Goal: Task Accomplishment & Management: Manage account settings

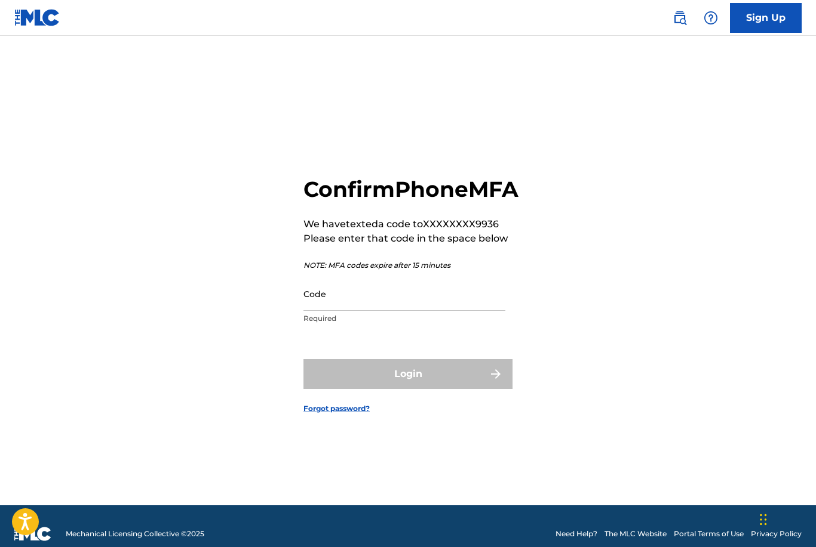
click at [339, 311] on input "Code" at bounding box center [404, 294] width 202 height 34
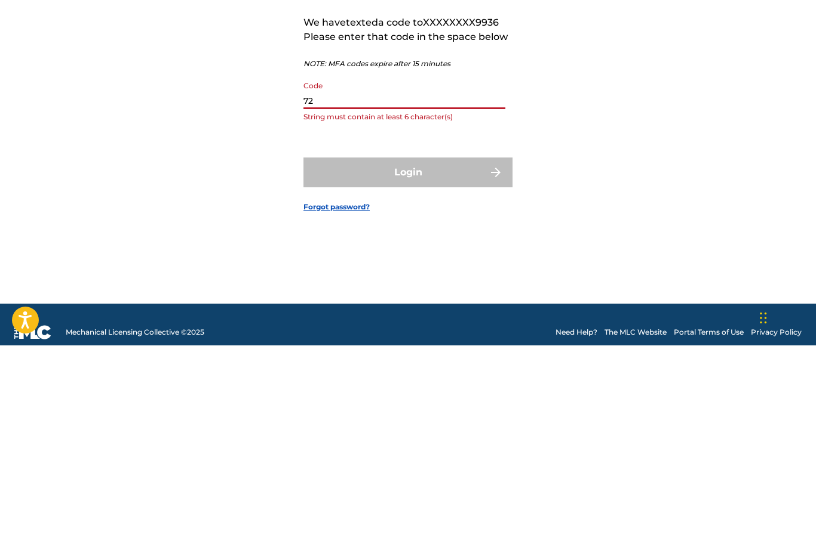
type input "7"
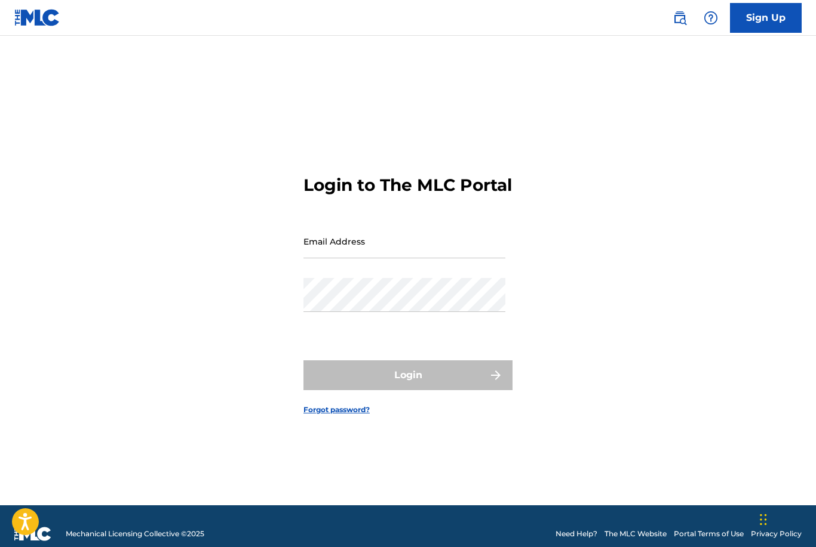
click at [385, 259] on input "Email Address" at bounding box center [404, 241] width 202 height 34
type input "[EMAIL_ADDRESS][DOMAIN_NAME]"
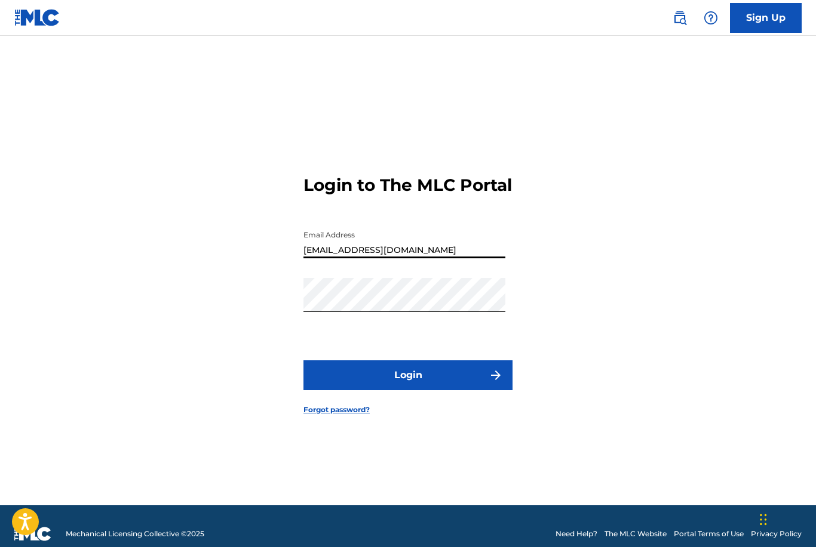
click at [499, 383] on img "submit" at bounding box center [495, 375] width 14 height 14
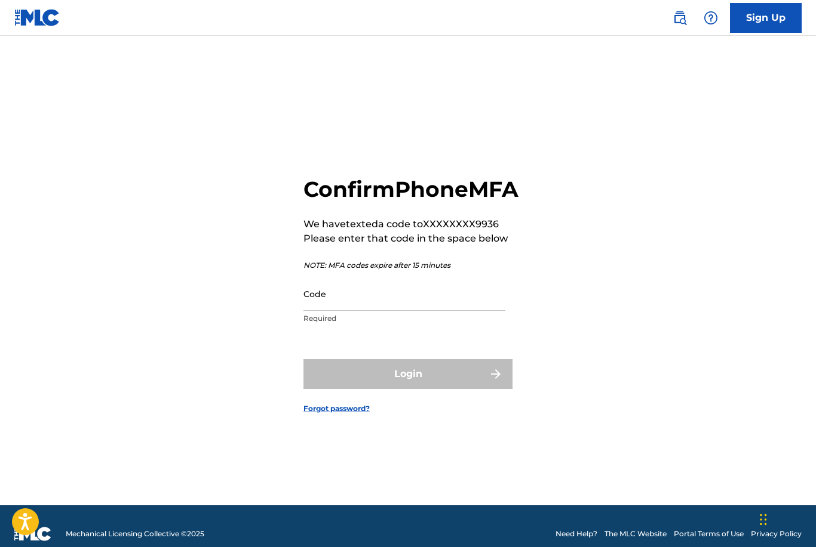
click at [412, 311] on input "Code" at bounding box center [404, 294] width 202 height 34
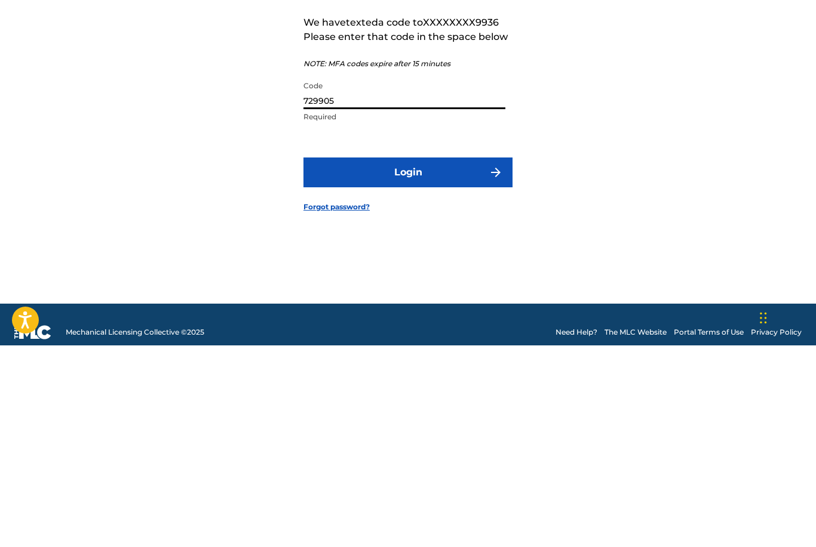
type input "729905"
click at [457, 359] on button "Login" at bounding box center [407, 374] width 209 height 30
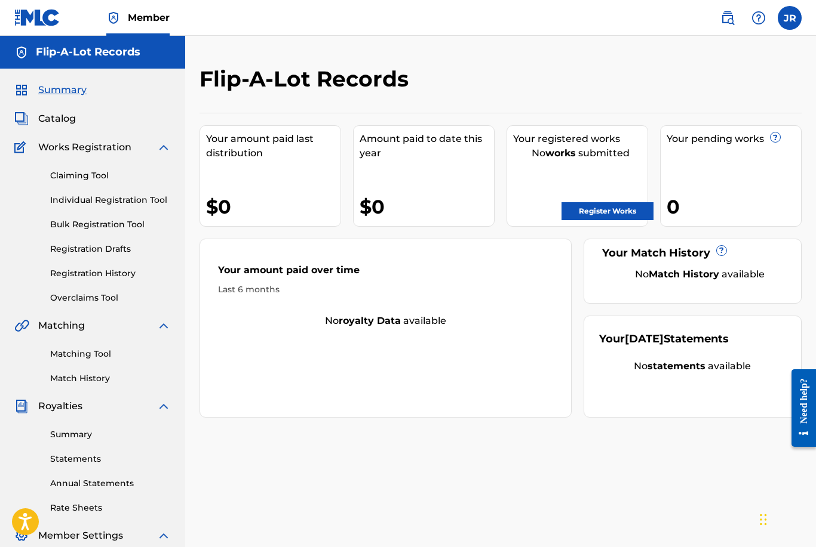
click at [617, 208] on link "Register Works" at bounding box center [607, 211] width 92 height 18
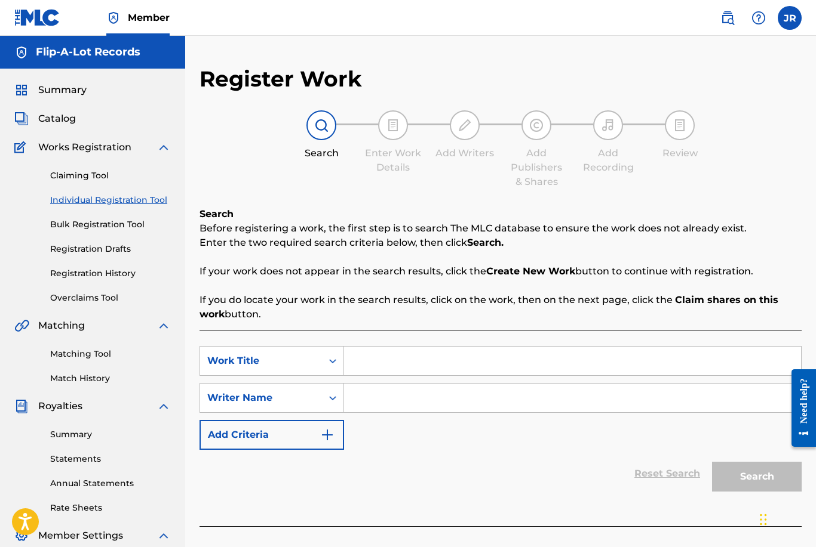
click at [795, 56] on div "Register Work Search Enter Work Details Add Writers Add Publishers & Shares Add…" at bounding box center [500, 359] width 630 height 647
click at [792, 61] on div "Register Work Search Enter Work Details Add Writers Add Publishers & Shares Add…" at bounding box center [500, 359] width 630 height 647
click at [789, 60] on div "Register Work Search Enter Work Details Add Writers Add Publishers & Shares Add…" at bounding box center [500, 359] width 630 height 647
click at [129, 50] on h5 "Flip-A-Lot Records" at bounding box center [88, 52] width 104 height 14
click at [75, 96] on span "Summary" at bounding box center [62, 90] width 48 height 14
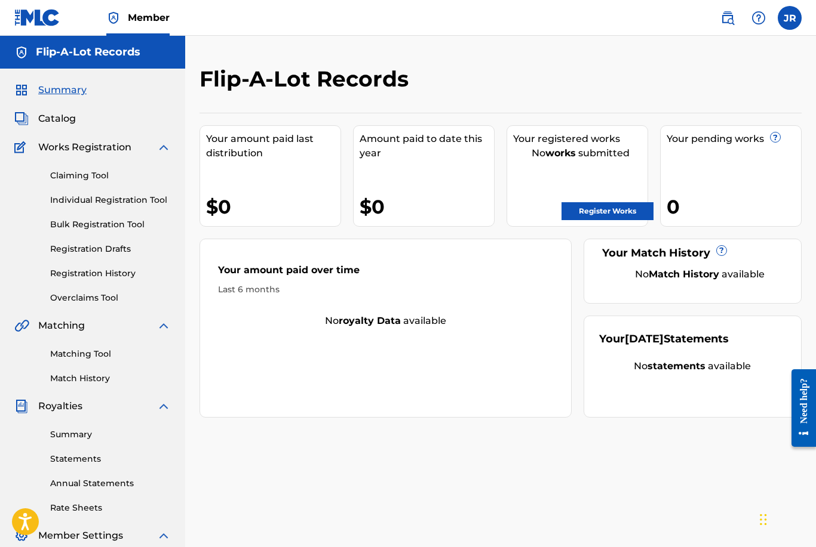
click at [90, 180] on link "Claiming Tool" at bounding box center [110, 176] width 121 height 13
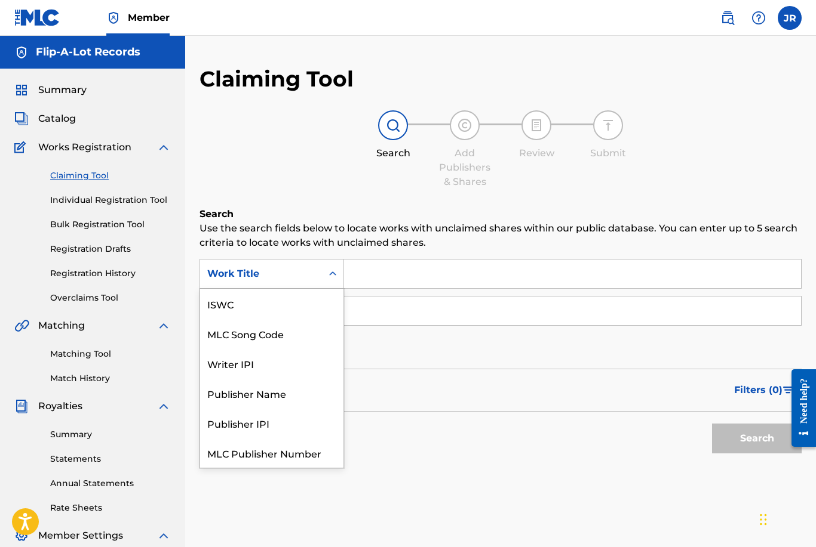
scroll to position [30, 0]
click at [248, 456] on div "Work Title" at bounding box center [271, 453] width 143 height 30
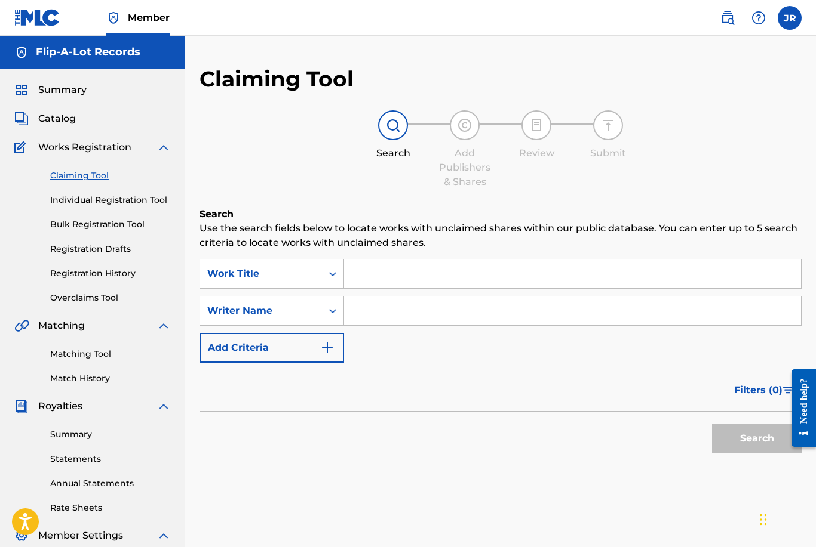
click at [390, 278] on input "Search Form" at bounding box center [572, 274] width 457 height 29
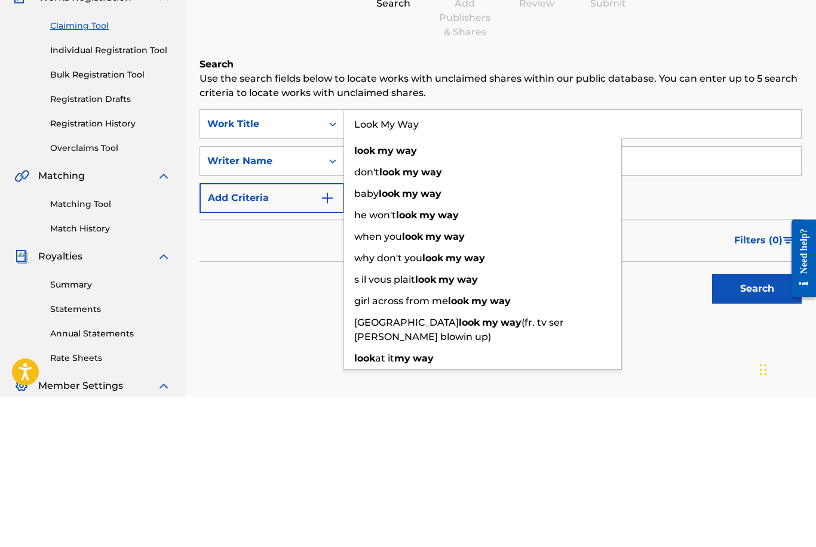
scroll to position [150, 0]
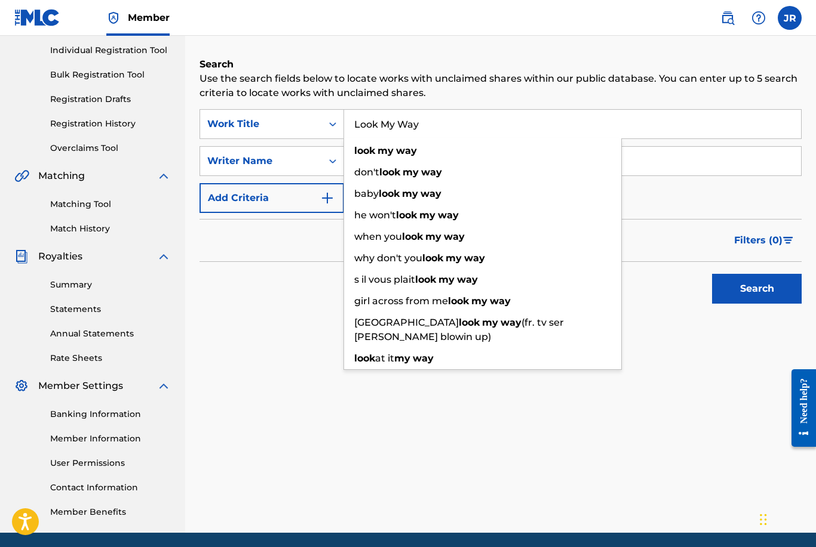
type input "Look My Way"
click at [659, 167] on input "Search Form" at bounding box center [572, 161] width 457 height 29
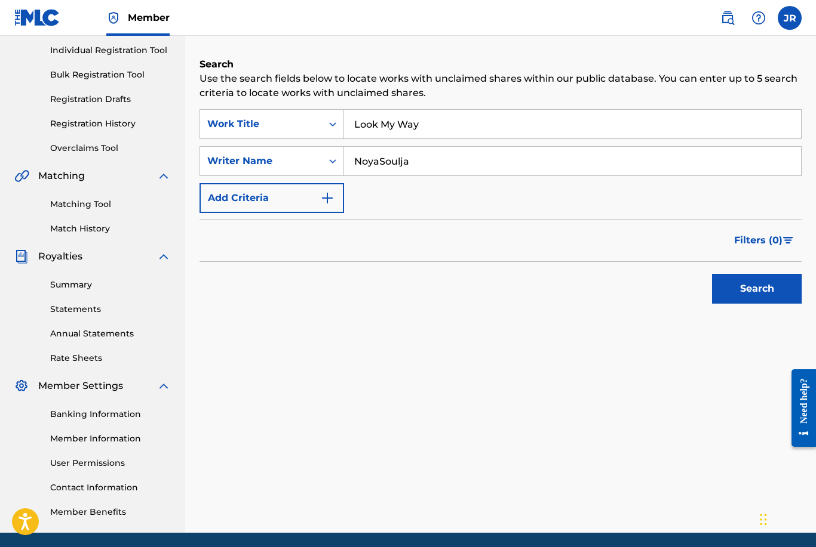
type input "NoyaSoulja"
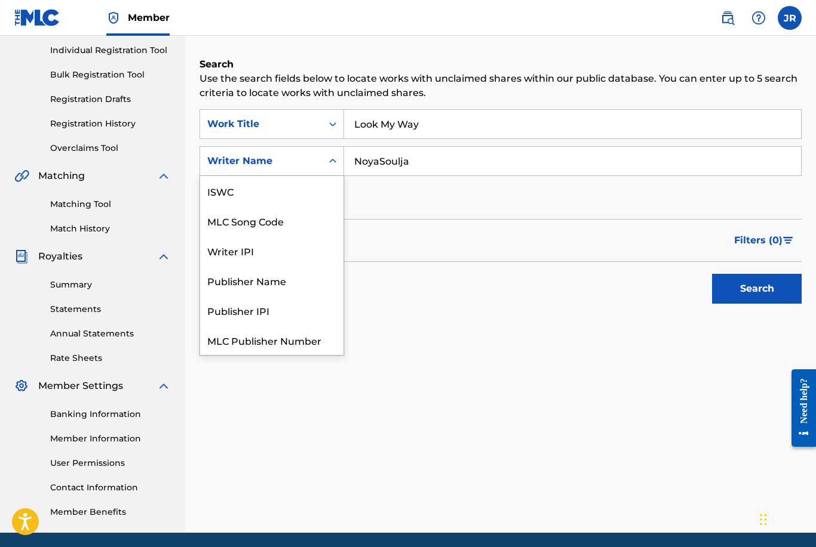
scroll to position [30, 0]
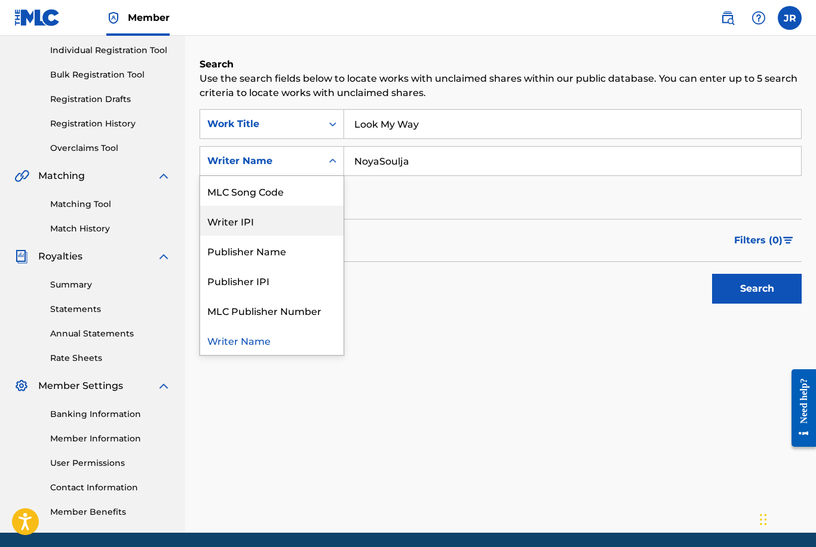
click at [296, 224] on div "Writer IPI" at bounding box center [271, 221] width 143 height 30
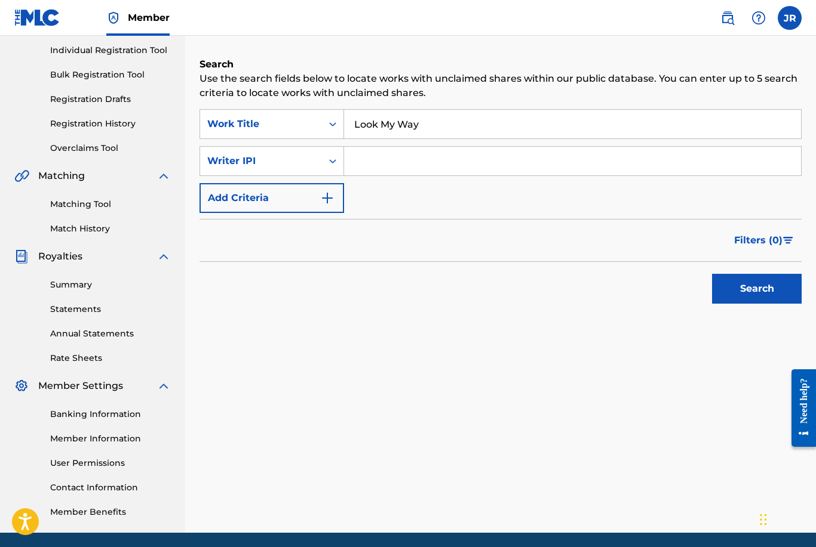
click at [333, 199] on img "Search Form" at bounding box center [327, 198] width 14 height 14
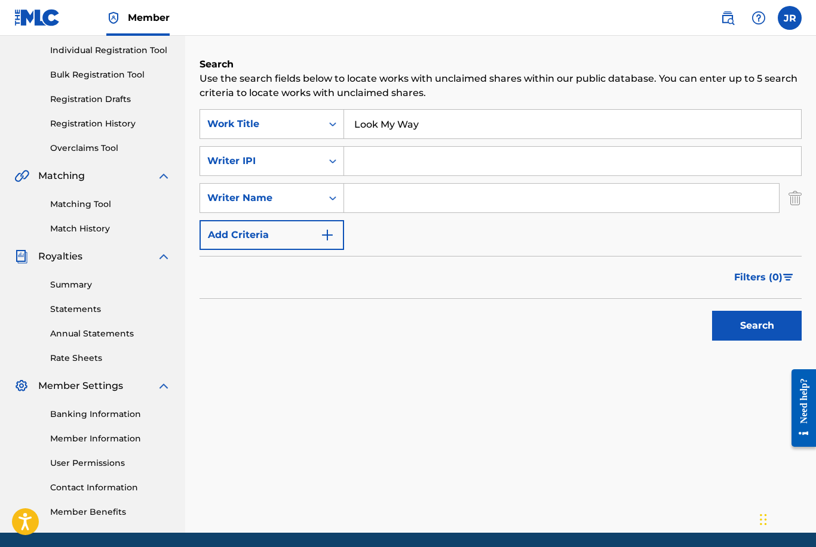
click at [327, 238] on img "Search Form" at bounding box center [327, 235] width 14 height 14
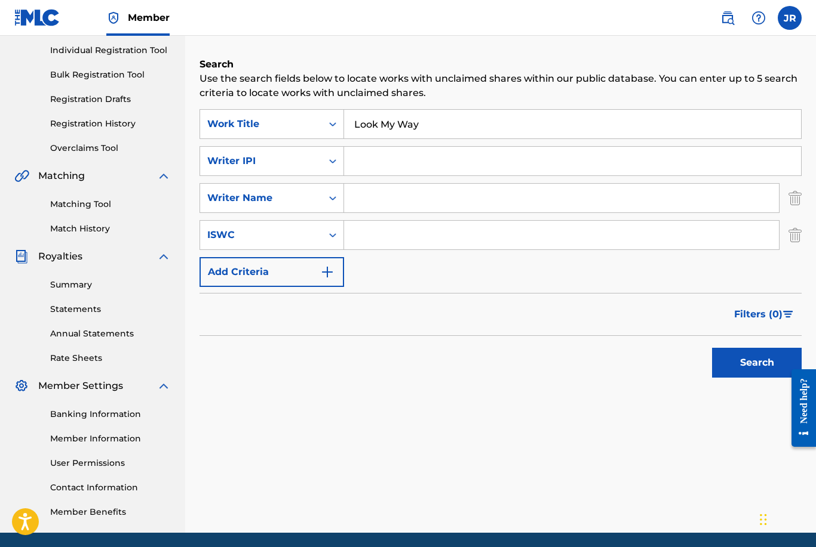
click at [330, 276] on img "Search Form" at bounding box center [327, 272] width 14 height 14
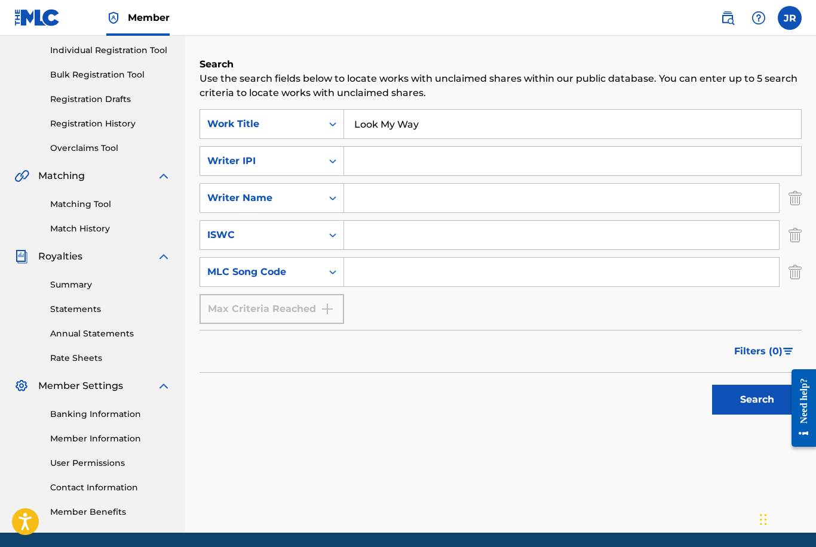
click at [335, 307] on div "Max Criteria Reached" at bounding box center [271, 309] width 144 height 30
click at [801, 278] on img "Search Form" at bounding box center [794, 272] width 13 height 30
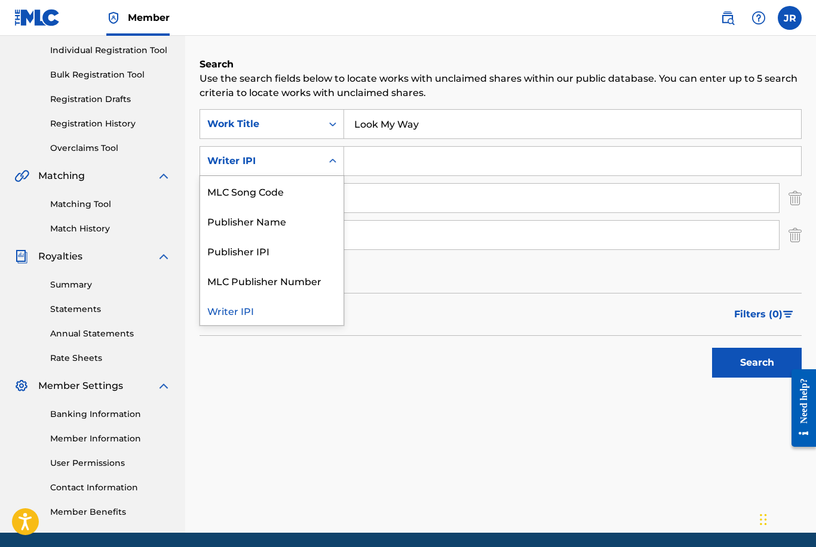
click at [381, 163] on input "Search Form" at bounding box center [572, 161] width 457 height 29
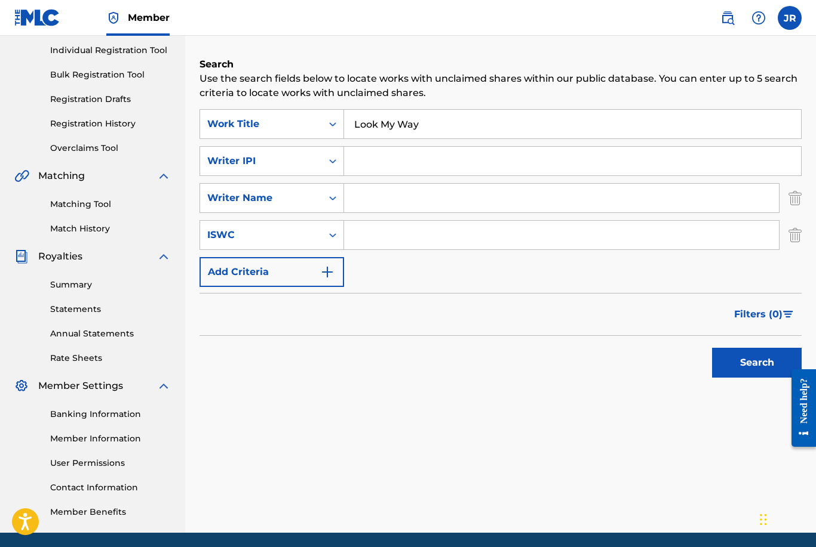
click at [301, 362] on div "Search" at bounding box center [500, 360] width 602 height 48
click at [328, 269] on img "Search Form" at bounding box center [327, 272] width 14 height 14
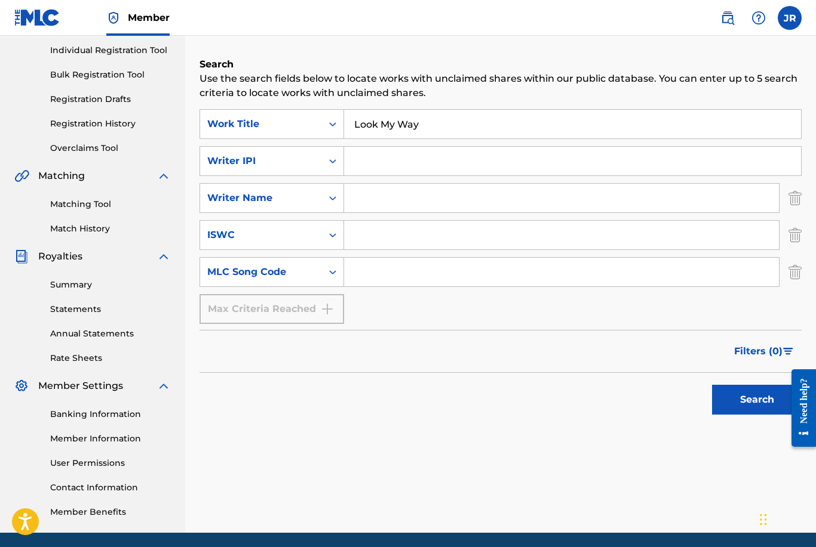
click at [329, 306] on div "Max Criteria Reached" at bounding box center [271, 309] width 144 height 30
click at [800, 275] on img "Search Form" at bounding box center [794, 272] width 13 height 30
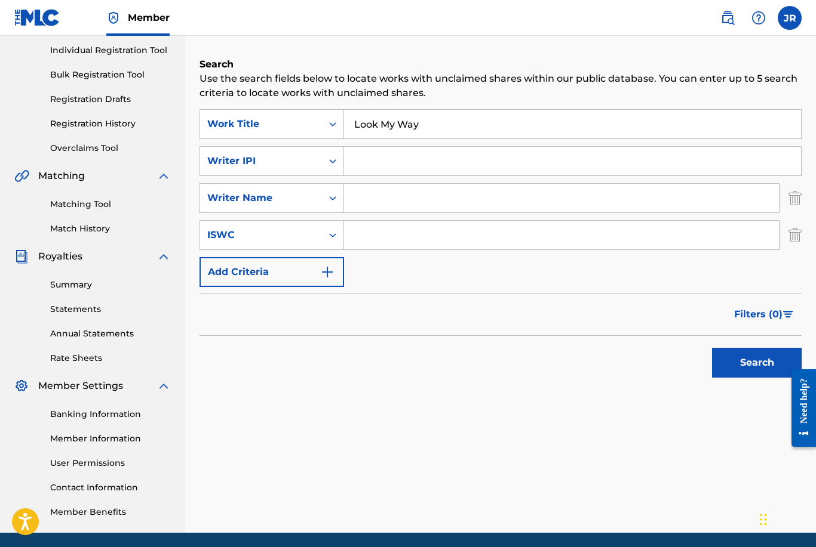
click at [123, 441] on link "Member Information" at bounding box center [110, 439] width 121 height 13
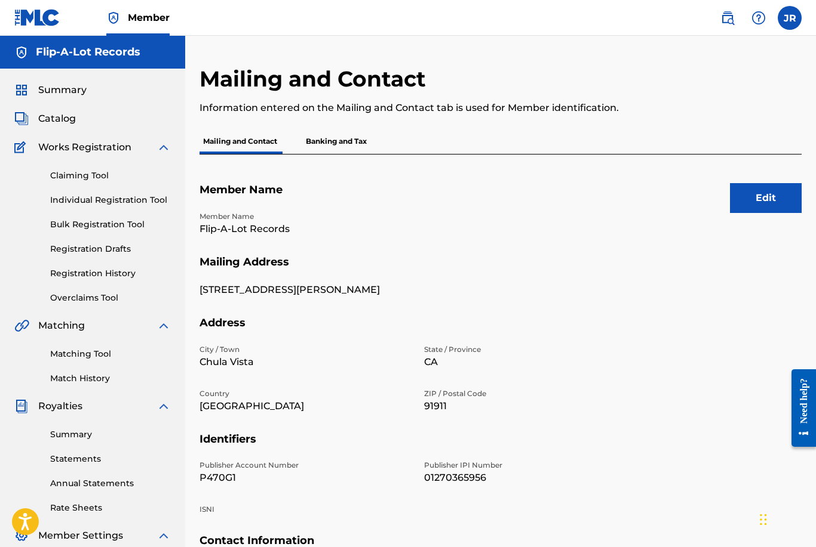
click at [758, 204] on button "Edit" at bounding box center [766, 198] width 72 height 30
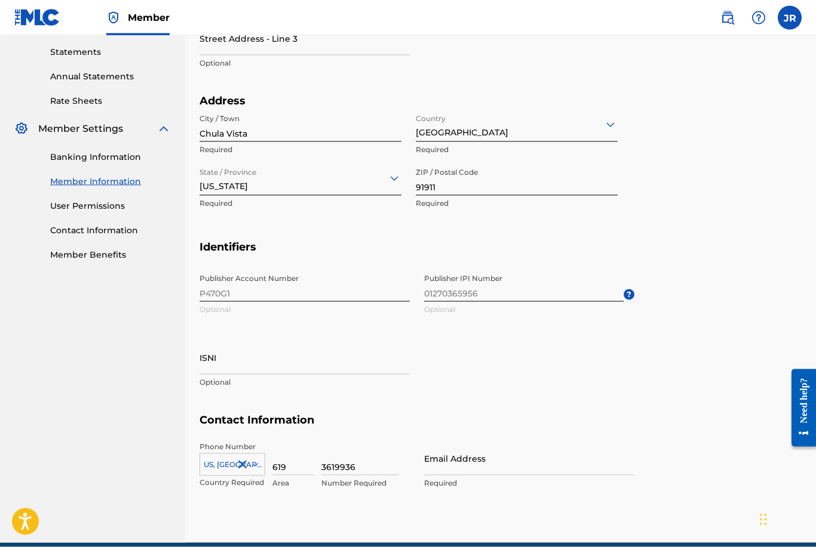
scroll to position [401, 0]
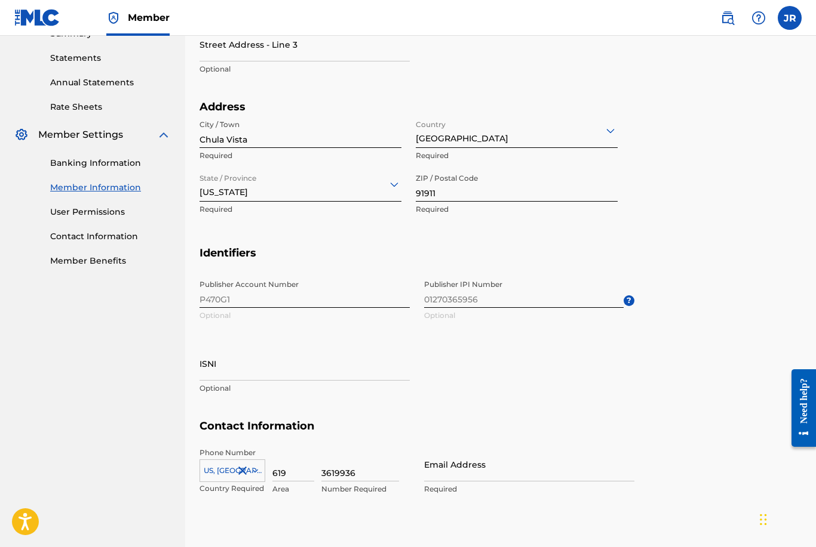
click at [504, 299] on span "Publisher IPI Number 01270365956 Optional ?" at bounding box center [529, 301] width 210 height 54
click at [450, 295] on span "Publisher IPI Number 01270365956 Optional ?" at bounding box center [529, 301] width 210 height 54
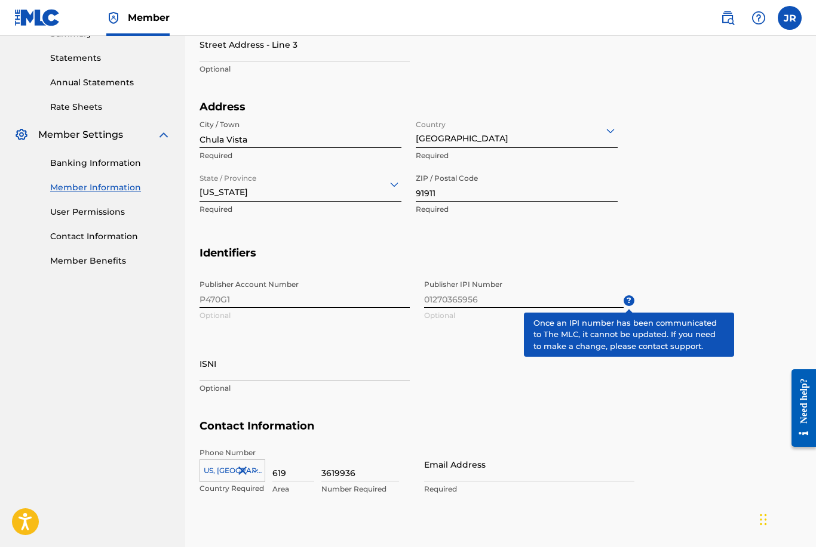
click at [633, 299] on span "?" at bounding box center [628, 301] width 11 height 11
click at [715, 219] on section "Address City / [GEOGRAPHIC_DATA] Required Country [GEOGRAPHIC_DATA] Required St…" at bounding box center [500, 173] width 602 height 146
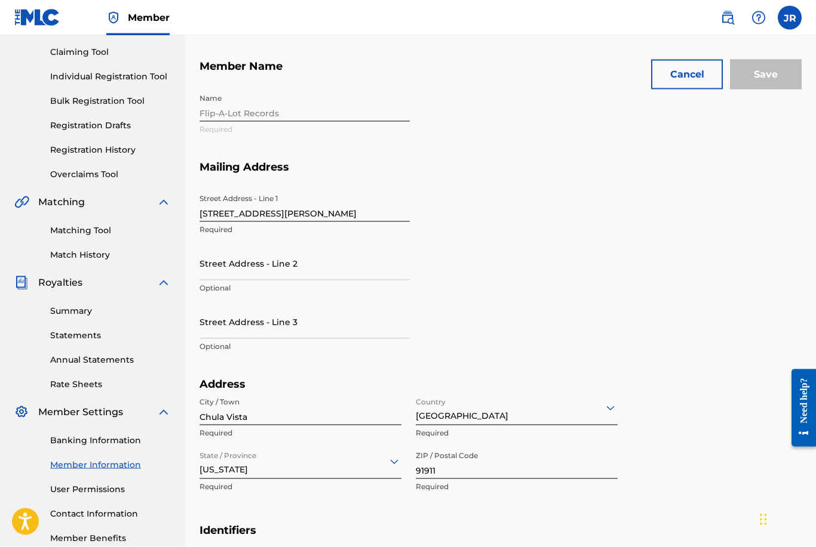
scroll to position [150, 0]
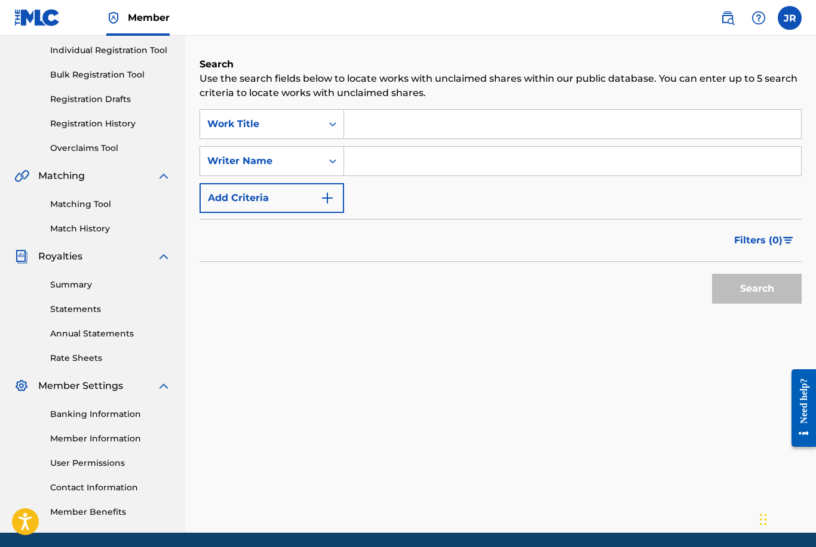
click at [80, 288] on link "Summary" at bounding box center [110, 285] width 121 height 13
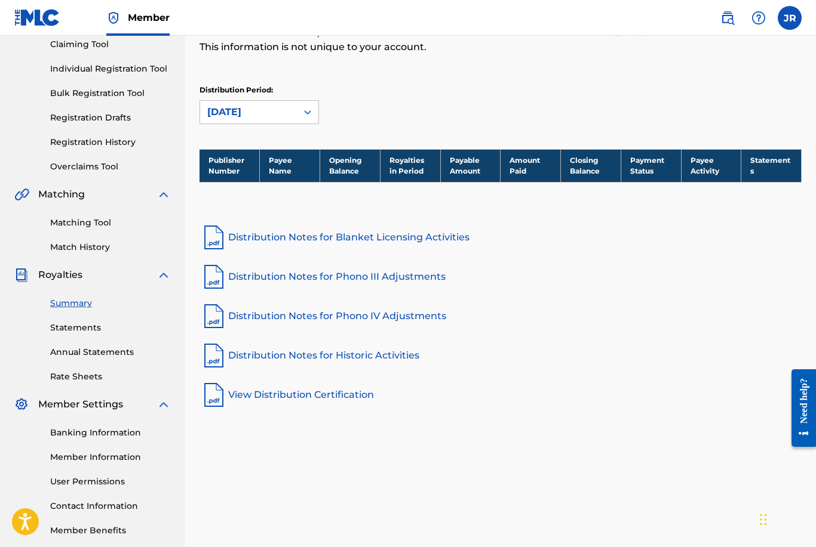
scroll to position [155, 0]
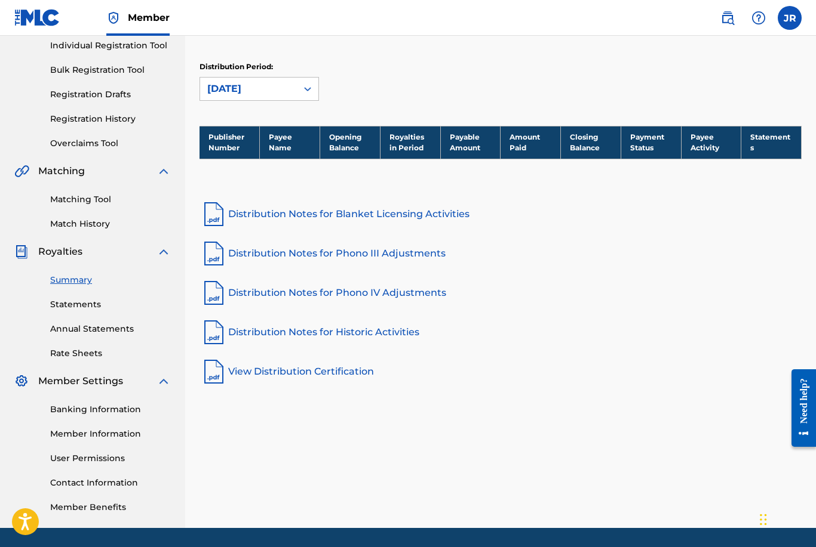
click at [126, 433] on link "Member Information" at bounding box center [110, 434] width 121 height 13
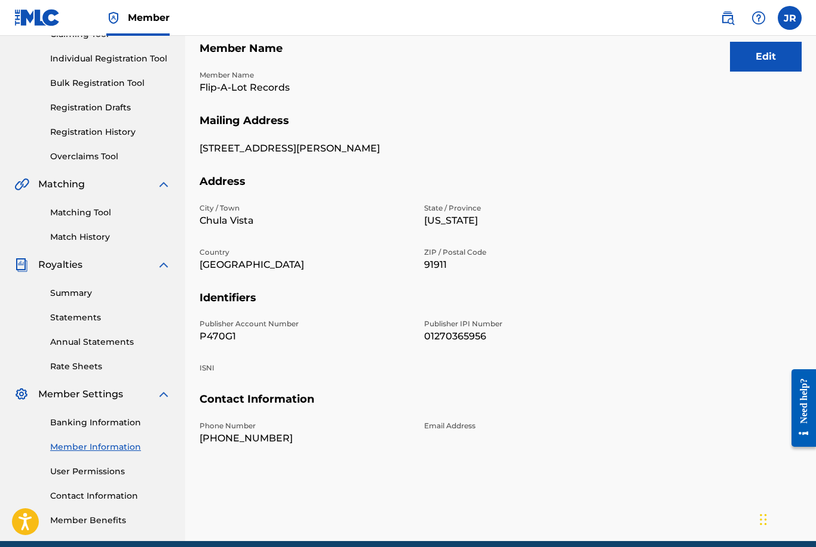
scroll to position [155, 0]
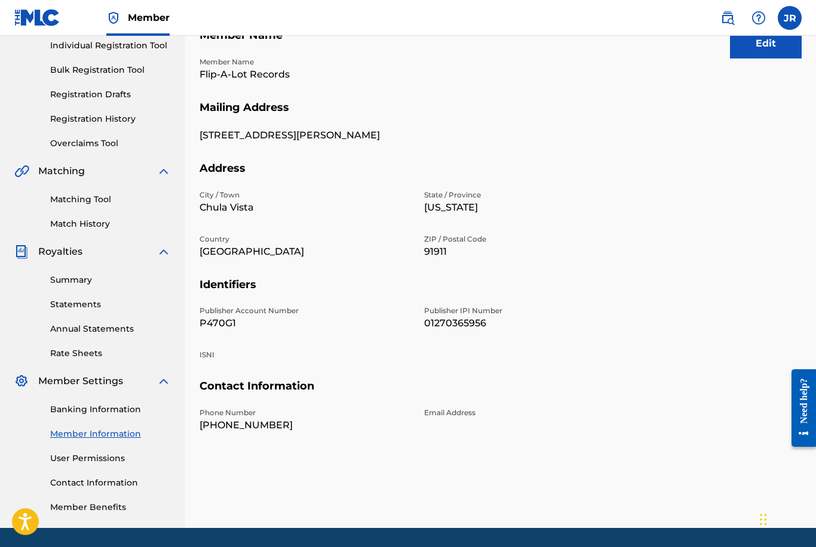
click at [764, 49] on button "Edit" at bounding box center [766, 44] width 72 height 30
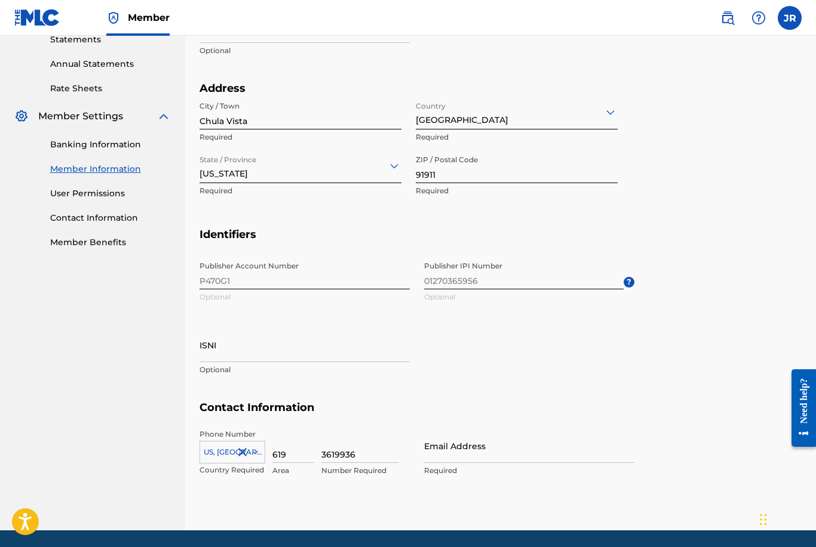
scroll to position [405, 0]
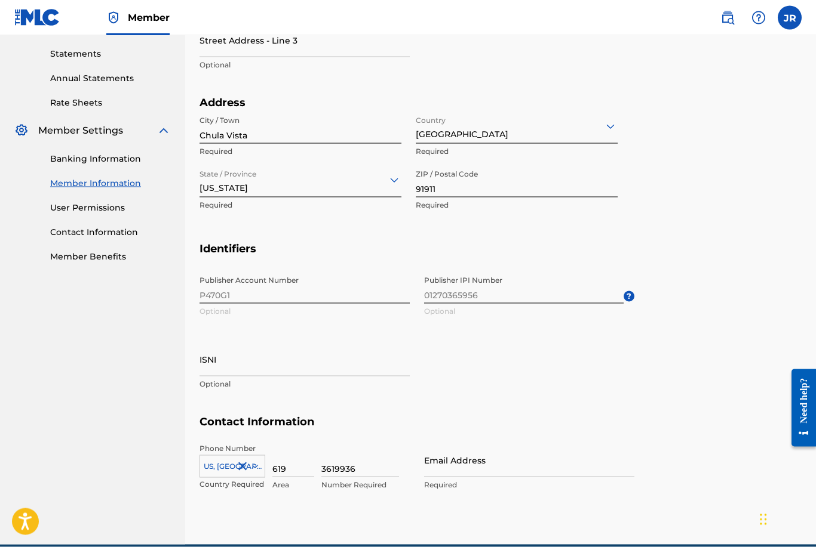
click at [467, 302] on span "Publisher IPI Number 01270365956 Optional ?" at bounding box center [529, 297] width 210 height 54
click at [355, 302] on div "Publisher Account Number P470G1 Optional Publisher IPI Number 01270365956 Optio…" at bounding box center [416, 343] width 435 height 146
click at [341, 359] on input "ISNI" at bounding box center [304, 360] width 210 height 34
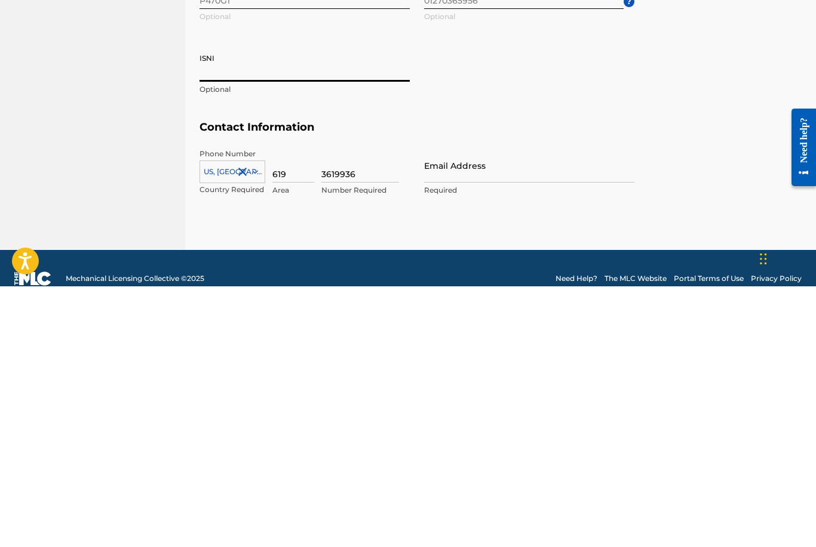
scroll to position [447, 0]
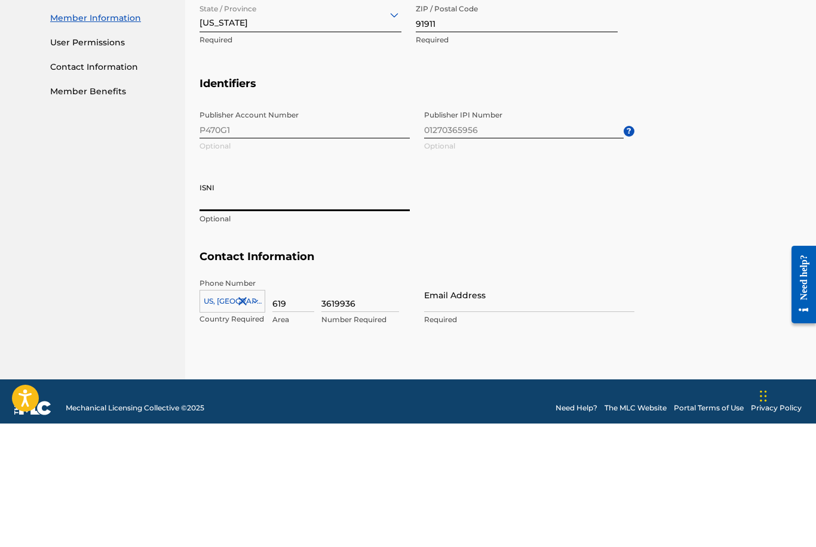
click at [625, 228] on span "Publisher IPI Number 01270365956 Optional ?" at bounding box center [529, 255] width 210 height 54
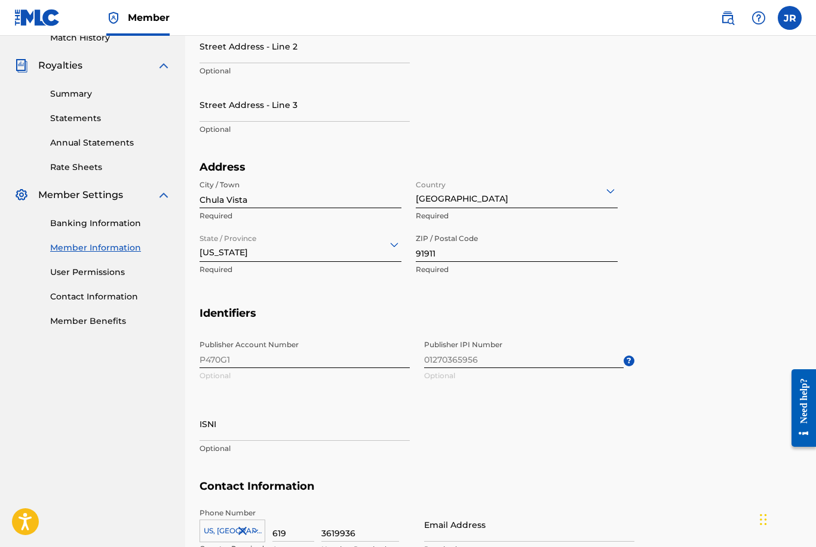
scroll to position [0, 0]
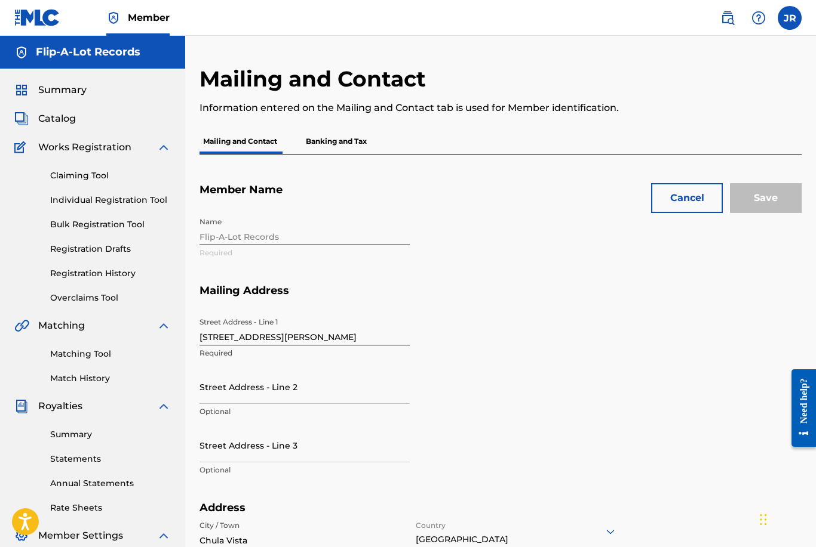
click at [701, 194] on button "Cancel" at bounding box center [687, 198] width 72 height 30
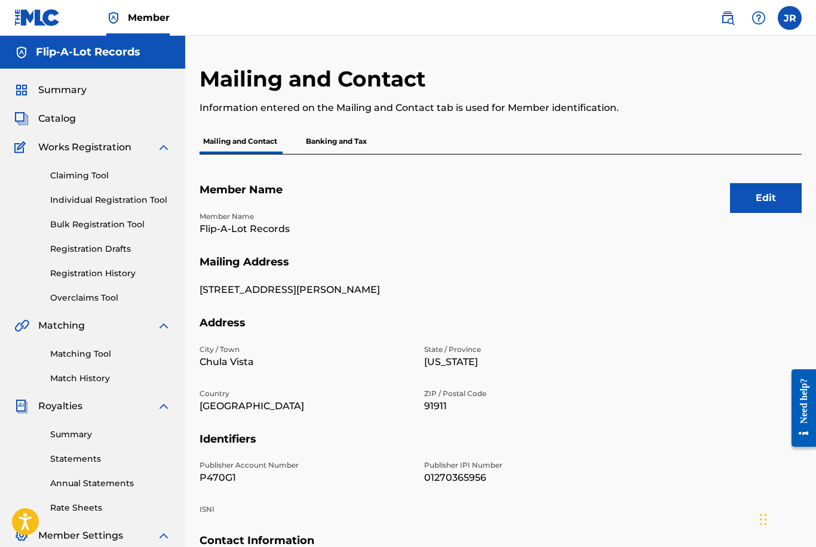
click at [344, 139] on p "Banking and Tax" at bounding box center [336, 141] width 68 height 25
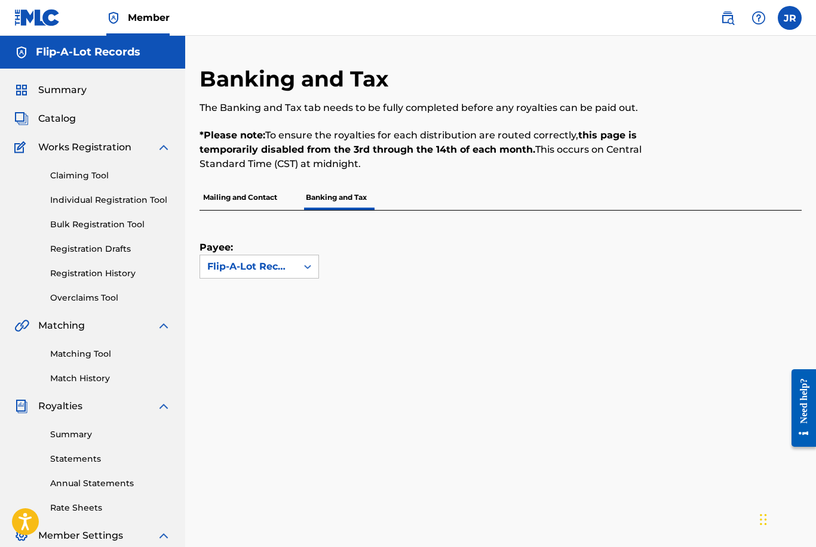
click at [81, 437] on link "Summary" at bounding box center [110, 435] width 121 height 13
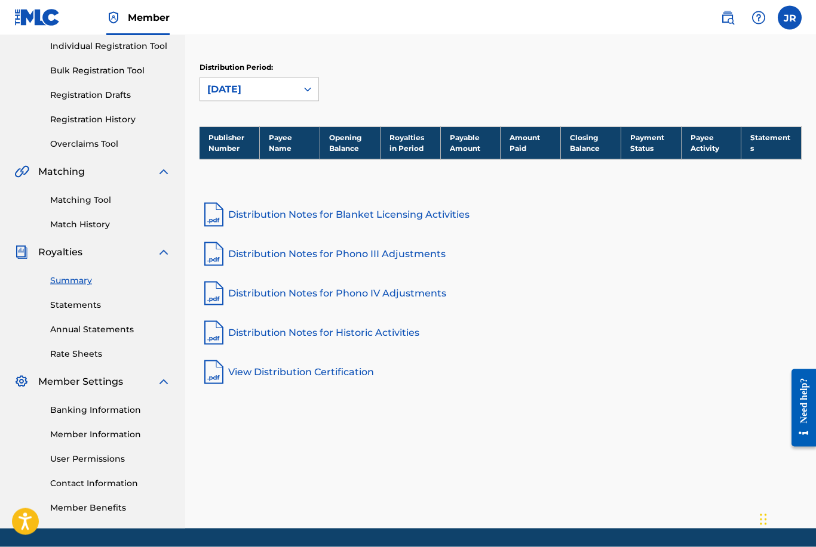
scroll to position [155, 0]
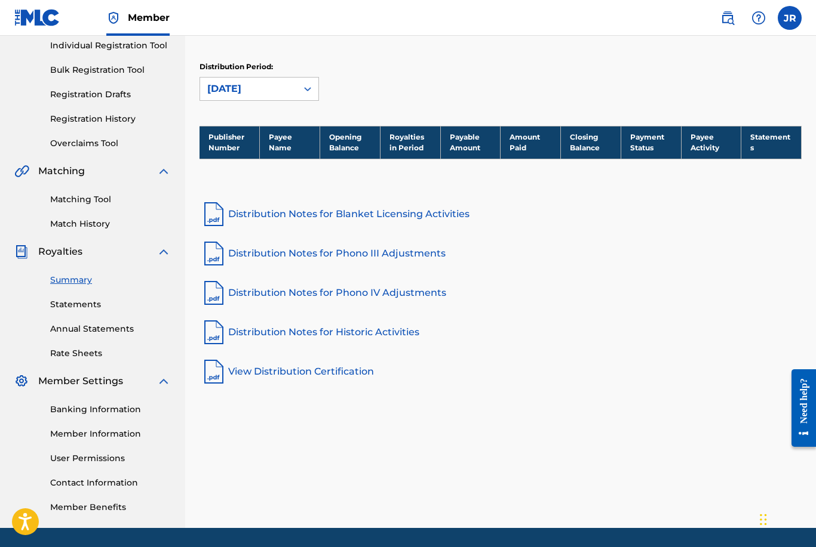
click at [122, 413] on link "Banking Information" at bounding box center [110, 410] width 121 height 13
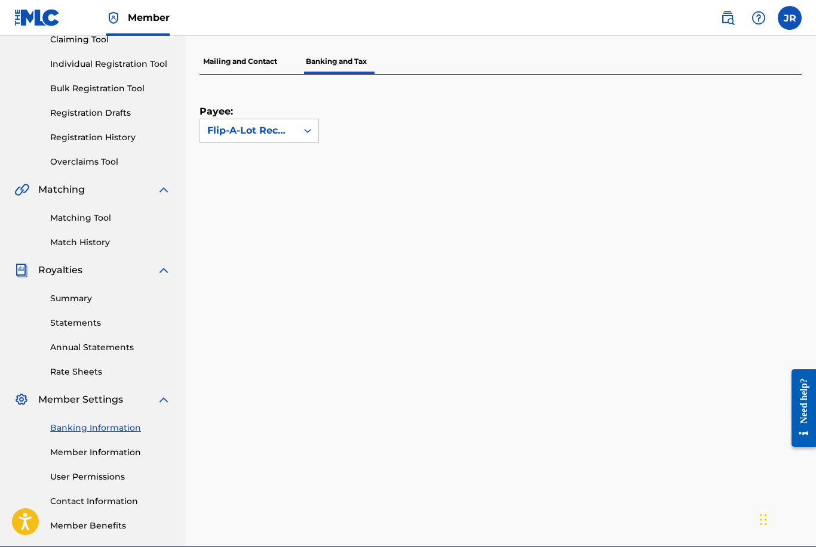
scroll to position [155, 0]
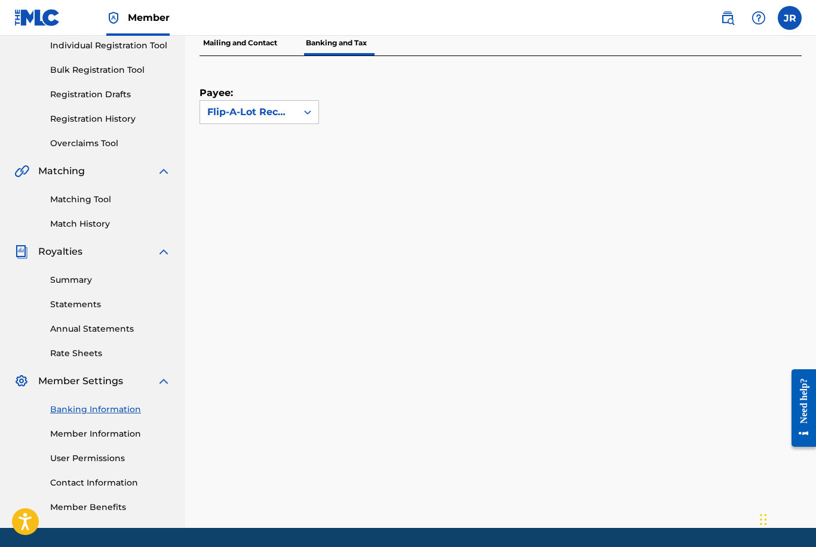
click at [115, 439] on link "Member Information" at bounding box center [110, 434] width 121 height 13
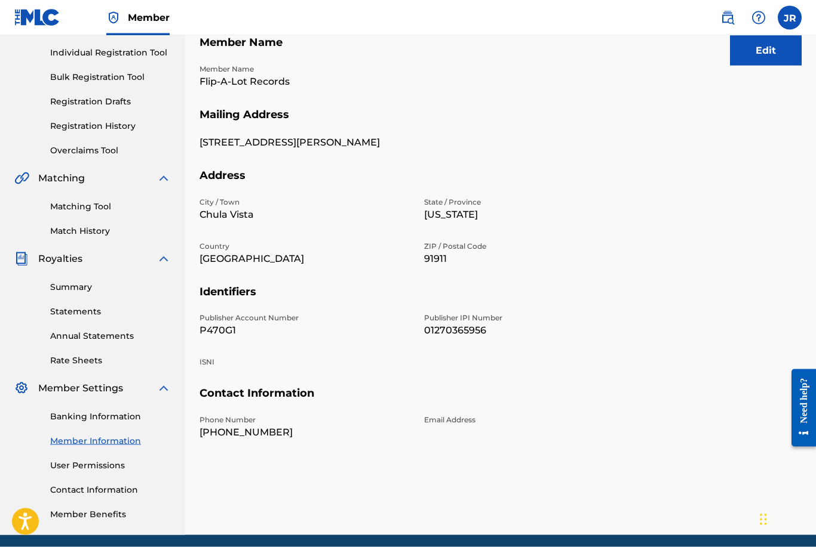
scroll to position [155, 0]
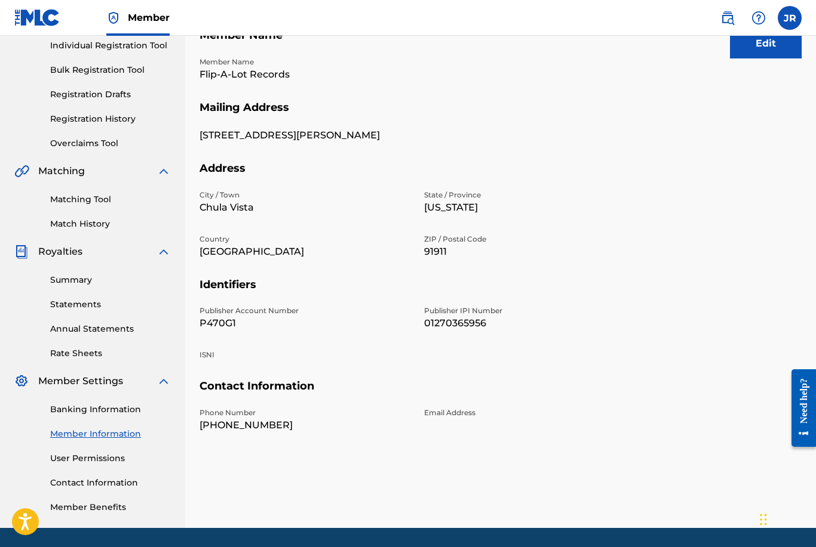
click at [123, 488] on link "Contact Information" at bounding box center [110, 483] width 121 height 13
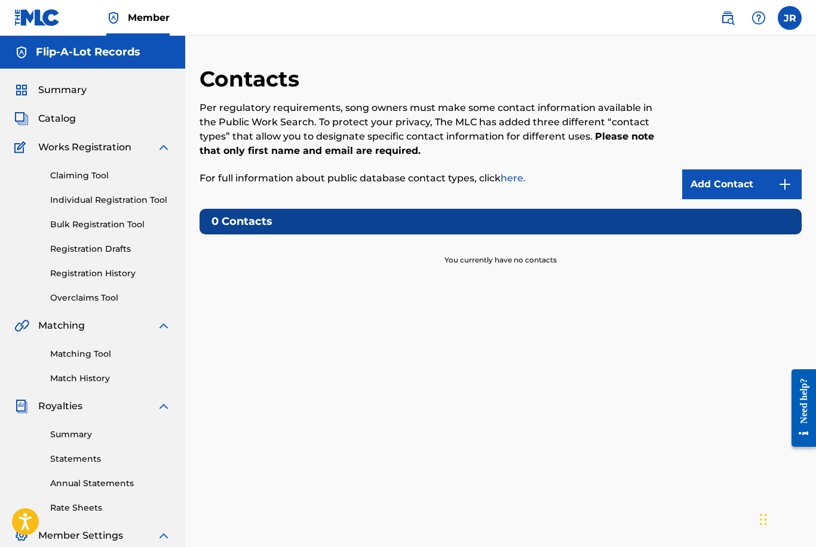
click at [778, 187] on img at bounding box center [784, 184] width 14 height 14
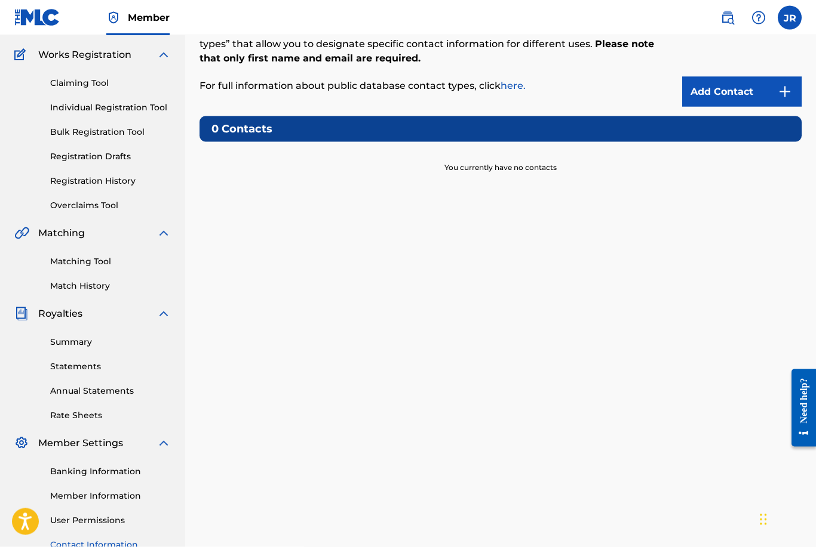
scroll to position [87, 0]
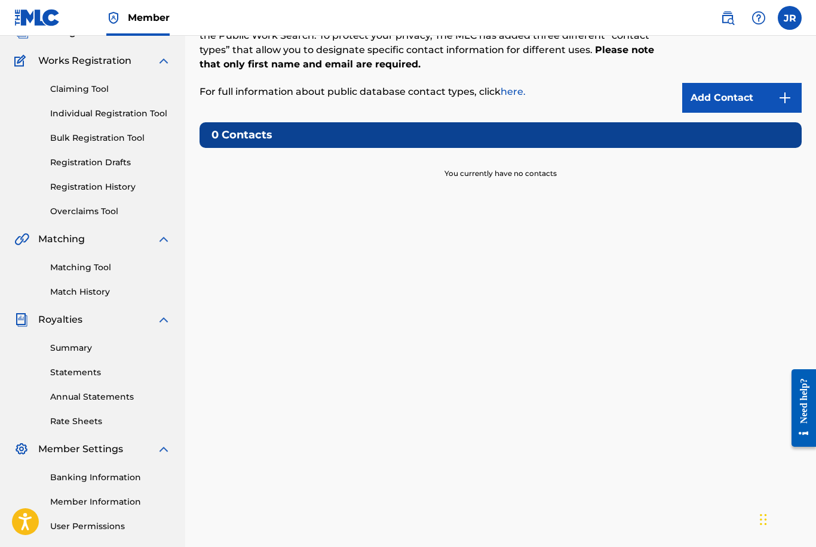
click at [116, 402] on link "Annual Statements" at bounding box center [110, 397] width 121 height 13
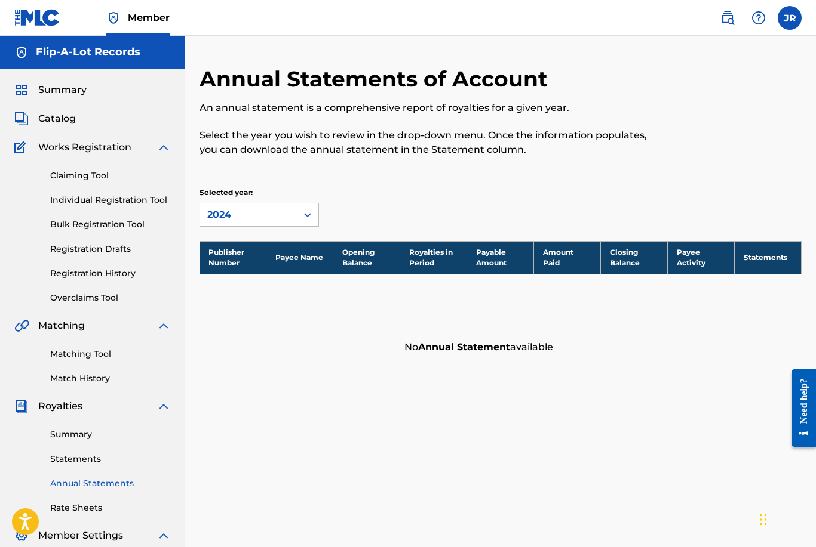
click at [81, 439] on link "Summary" at bounding box center [110, 435] width 121 height 13
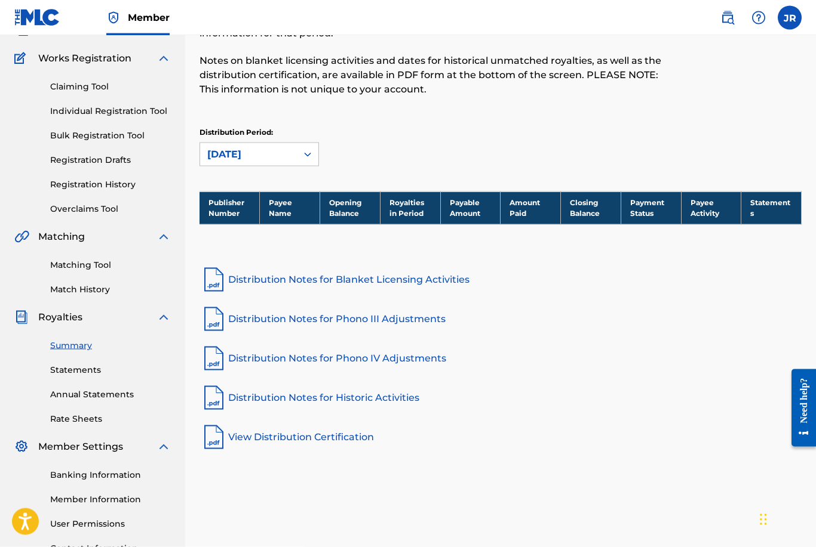
scroll to position [155, 0]
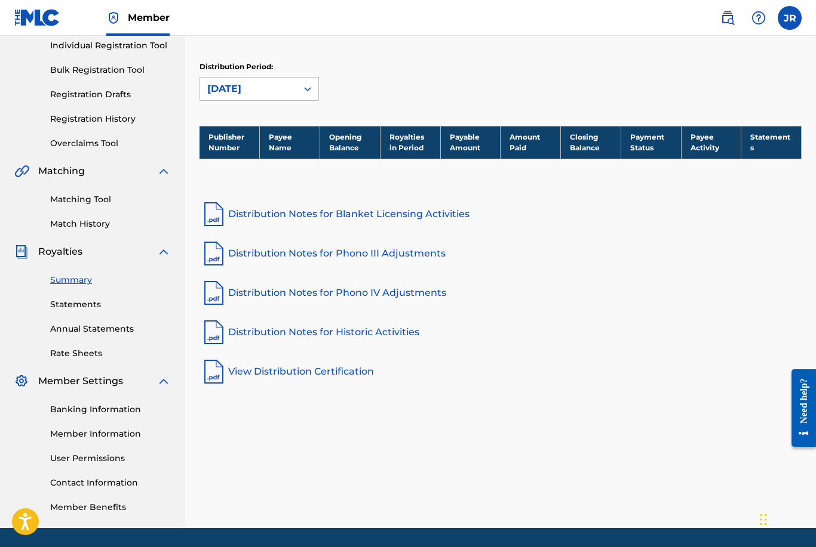
click at [131, 435] on link "Member Information" at bounding box center [110, 434] width 121 height 13
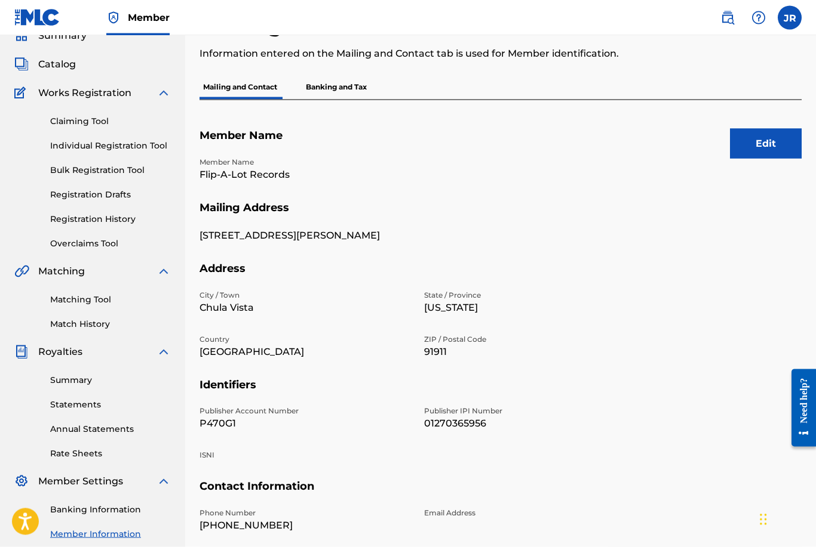
scroll to position [56, 0]
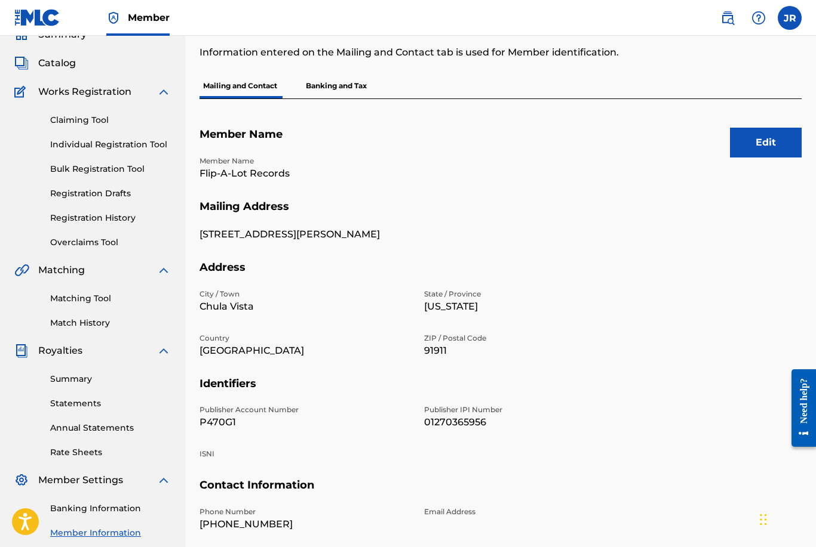
click at [463, 424] on p "01270365956" at bounding box center [529, 423] width 210 height 14
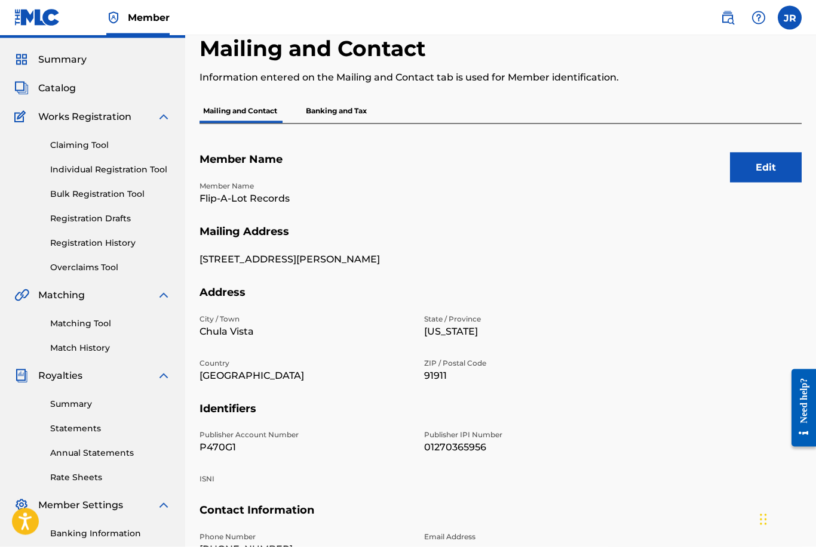
click at [746, 159] on button "Edit" at bounding box center [766, 168] width 72 height 30
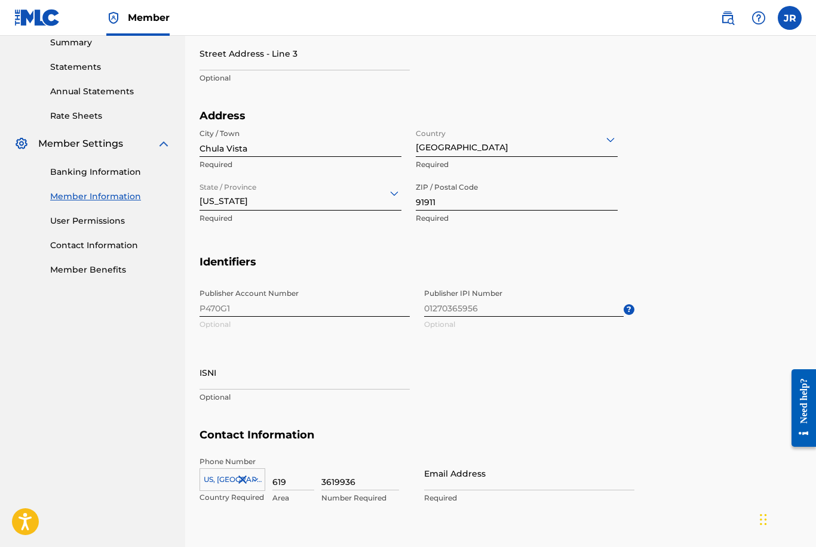
scroll to position [391, 0]
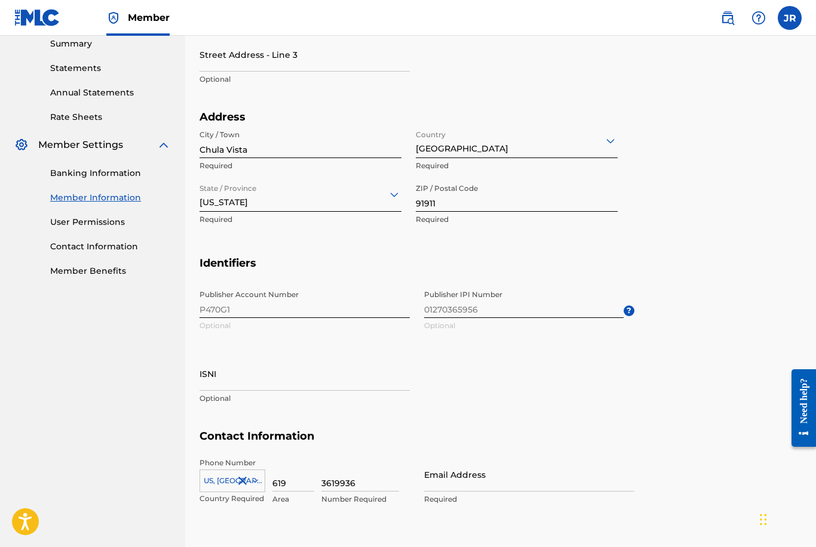
click at [348, 307] on div "Publisher Account Number P470G1 Optional Publisher IPI Number 01270365956 Optio…" at bounding box center [416, 357] width 435 height 146
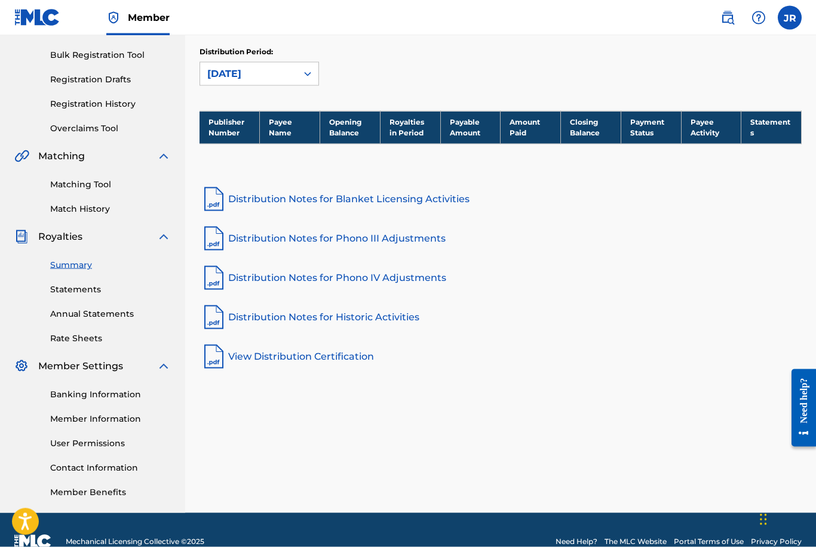
scroll to position [193, 0]
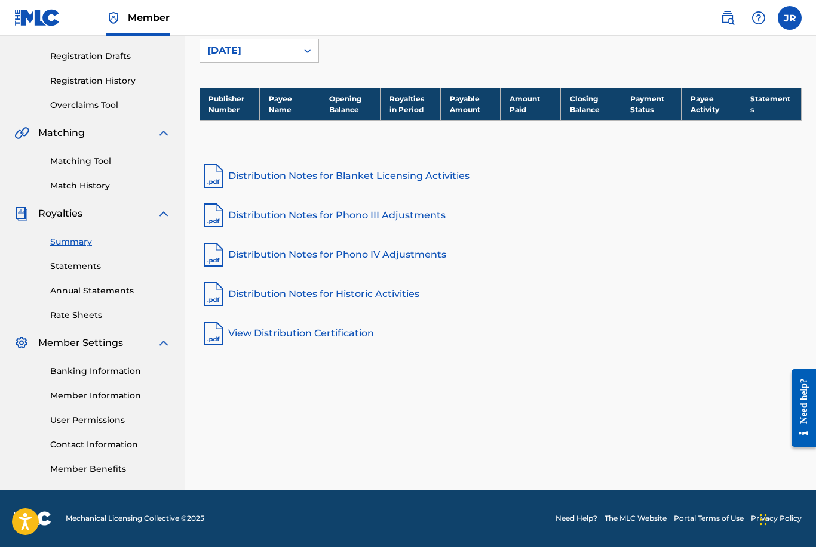
click at [101, 470] on link "Member Benefits" at bounding box center [110, 469] width 121 height 13
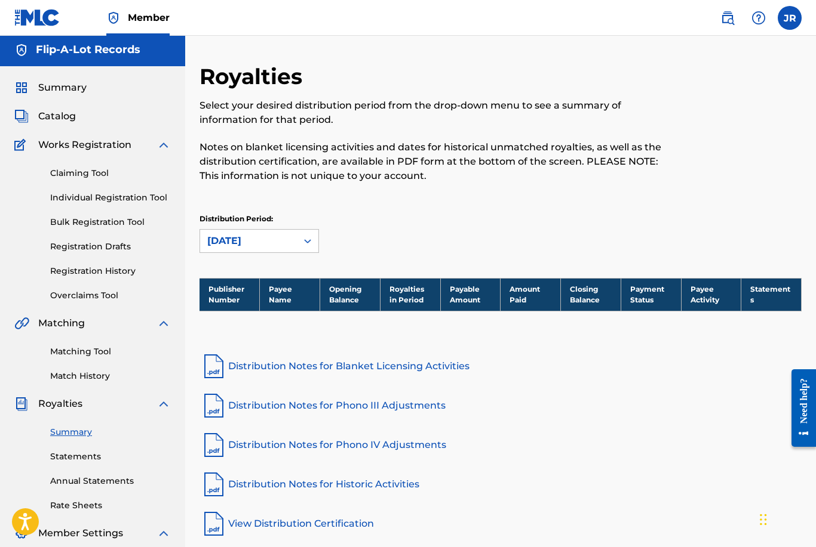
scroll to position [0, 0]
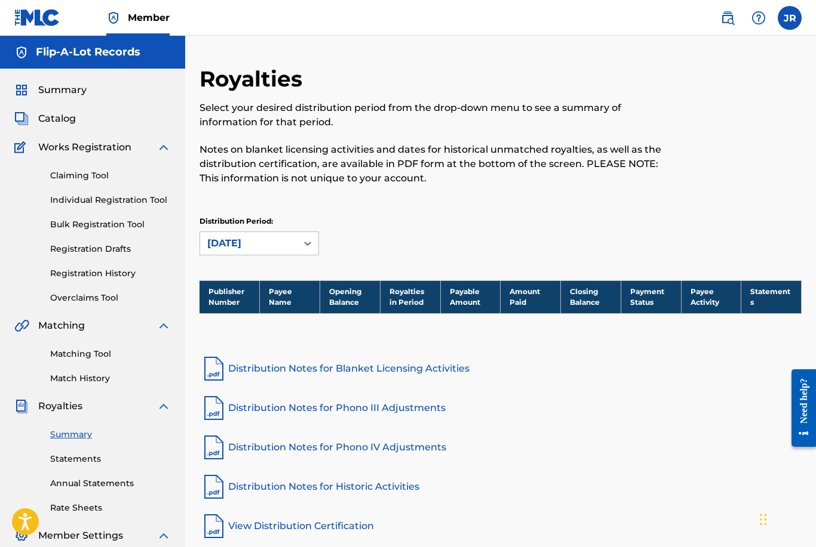
click at [83, 93] on span "Summary" at bounding box center [62, 90] width 48 height 14
